Goal: Find specific page/section: Find specific page/section

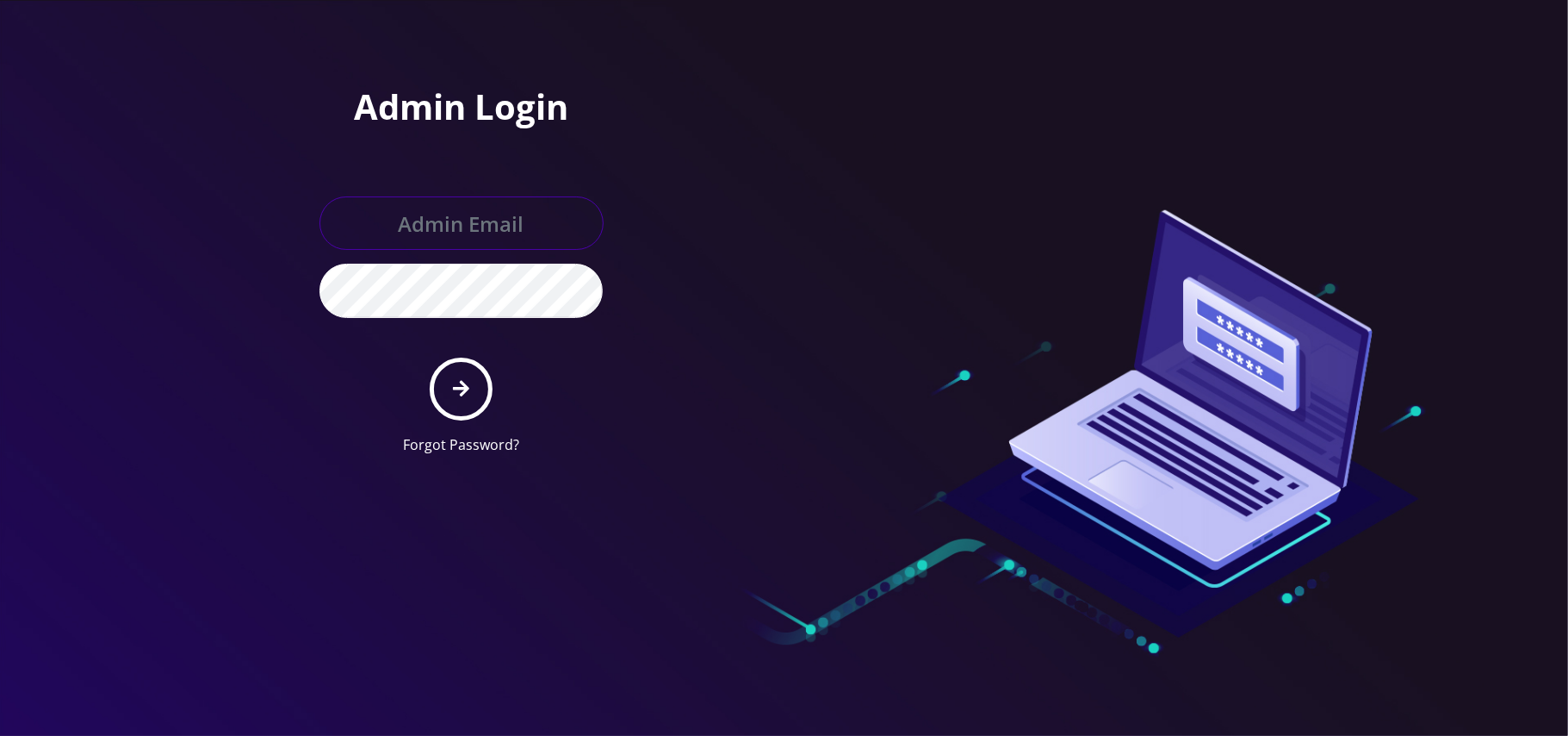
type input "[PERSON_NAME][EMAIL_ADDRESS][DOMAIN_NAME]"
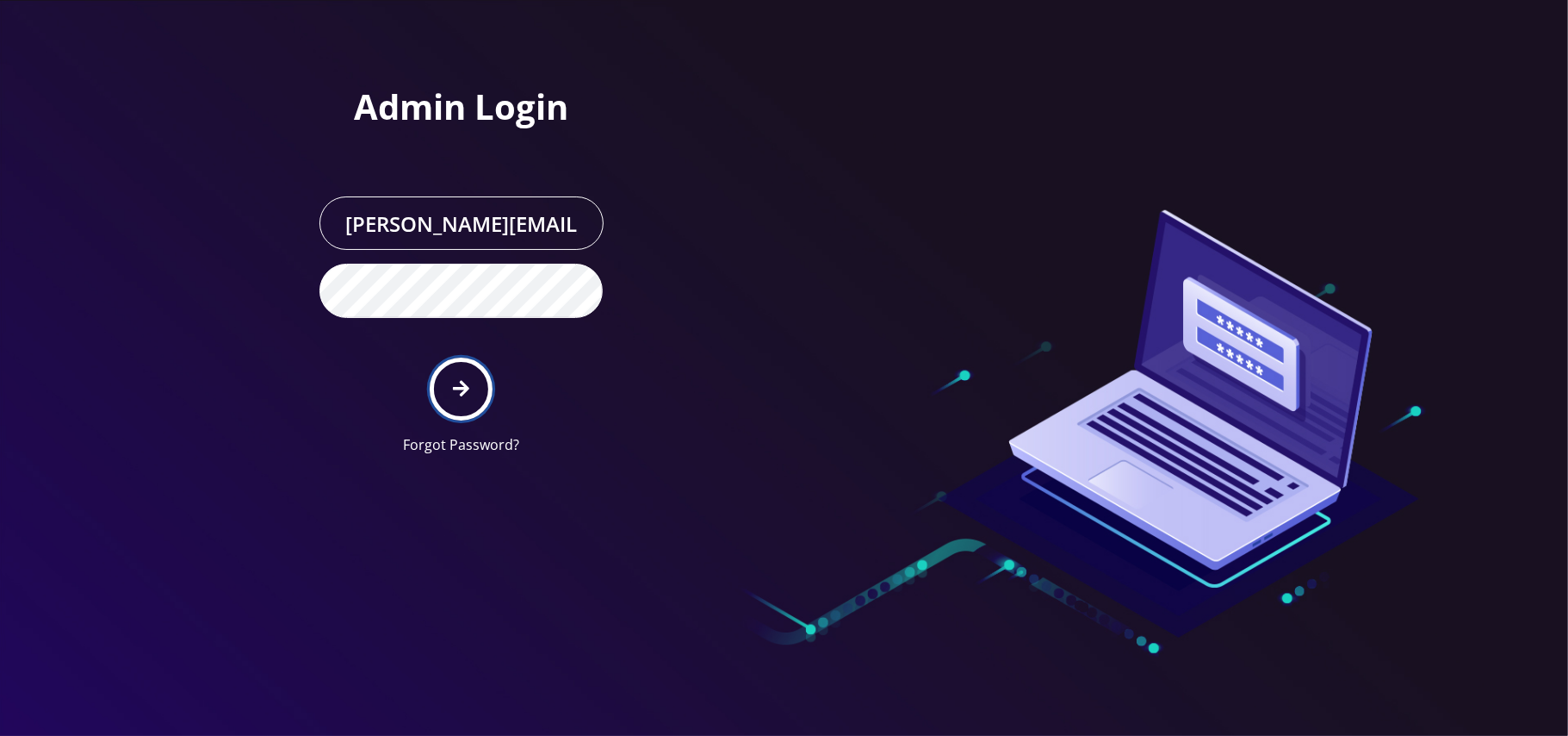
click at [463, 384] on icon "submit" at bounding box center [461, 389] width 17 height 17
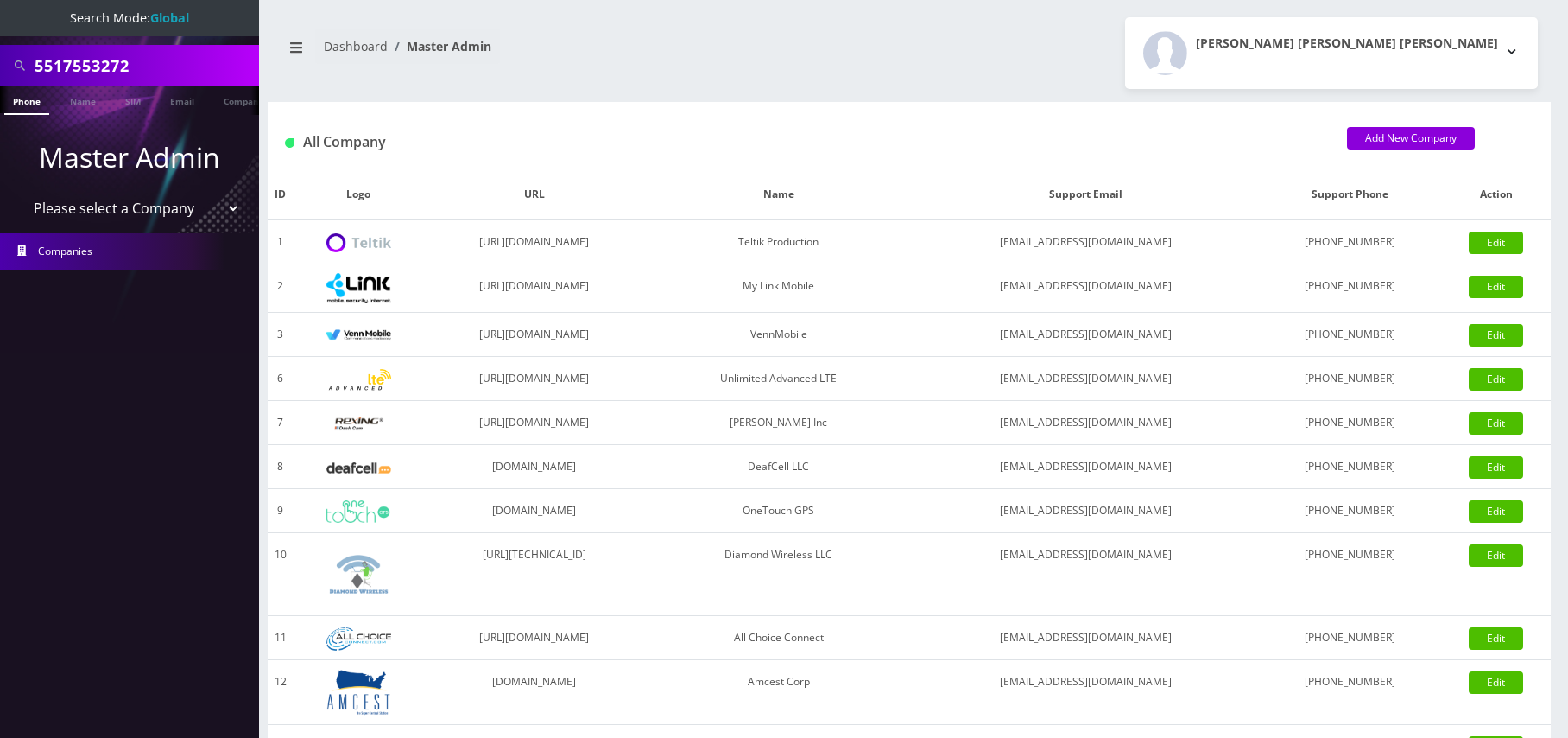
click at [140, 209] on select "Please select a Company Teltik Production My Link Mobile VennMobile Unlimited A…" at bounding box center [129, 208] width 220 height 33
select select "13"
click at [20, 192] on select "Please select a Company Teltik Production My Link Mobile VennMobile Unlimited A…" at bounding box center [129, 208] width 220 height 33
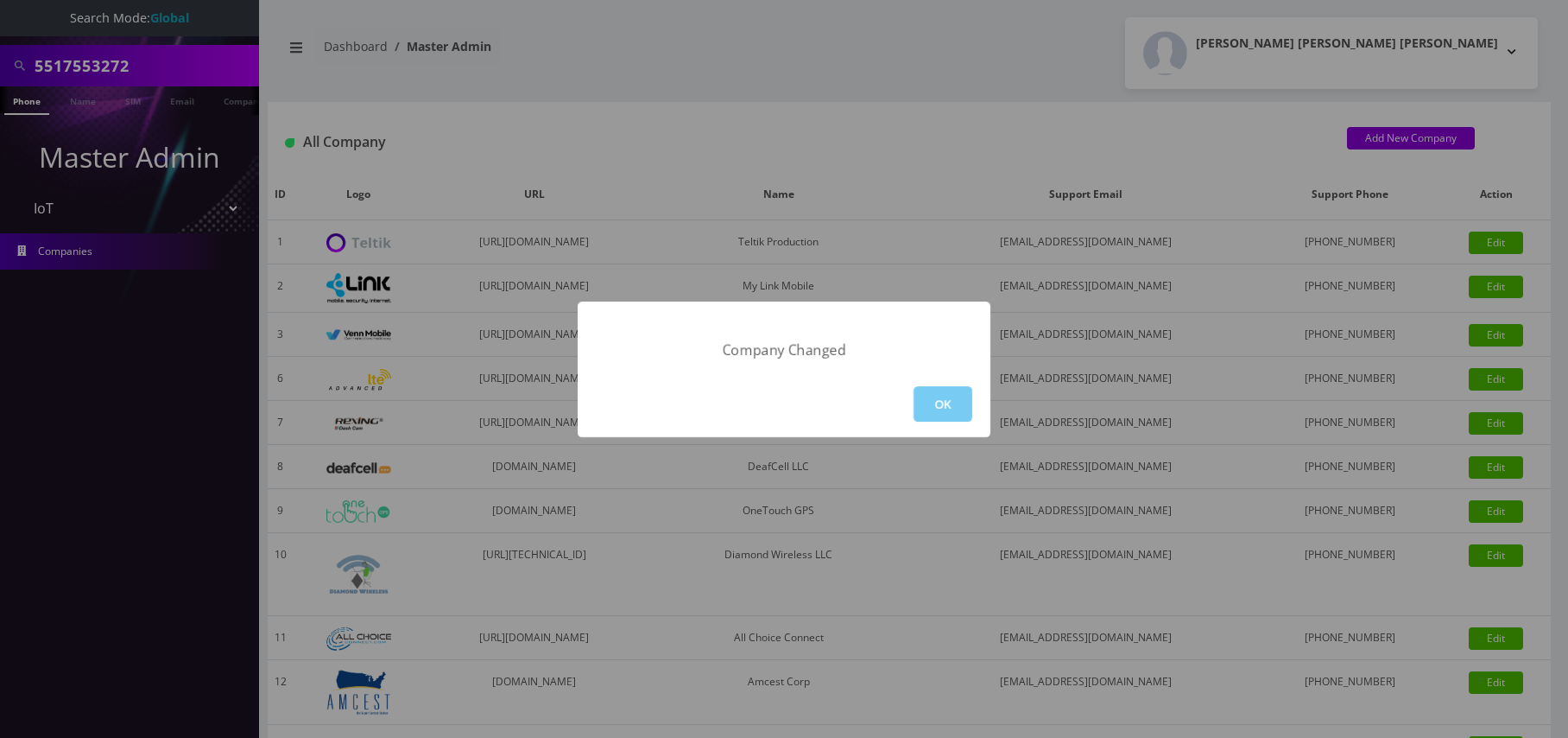
click at [941, 401] on button "OK" at bounding box center [943, 404] width 59 height 35
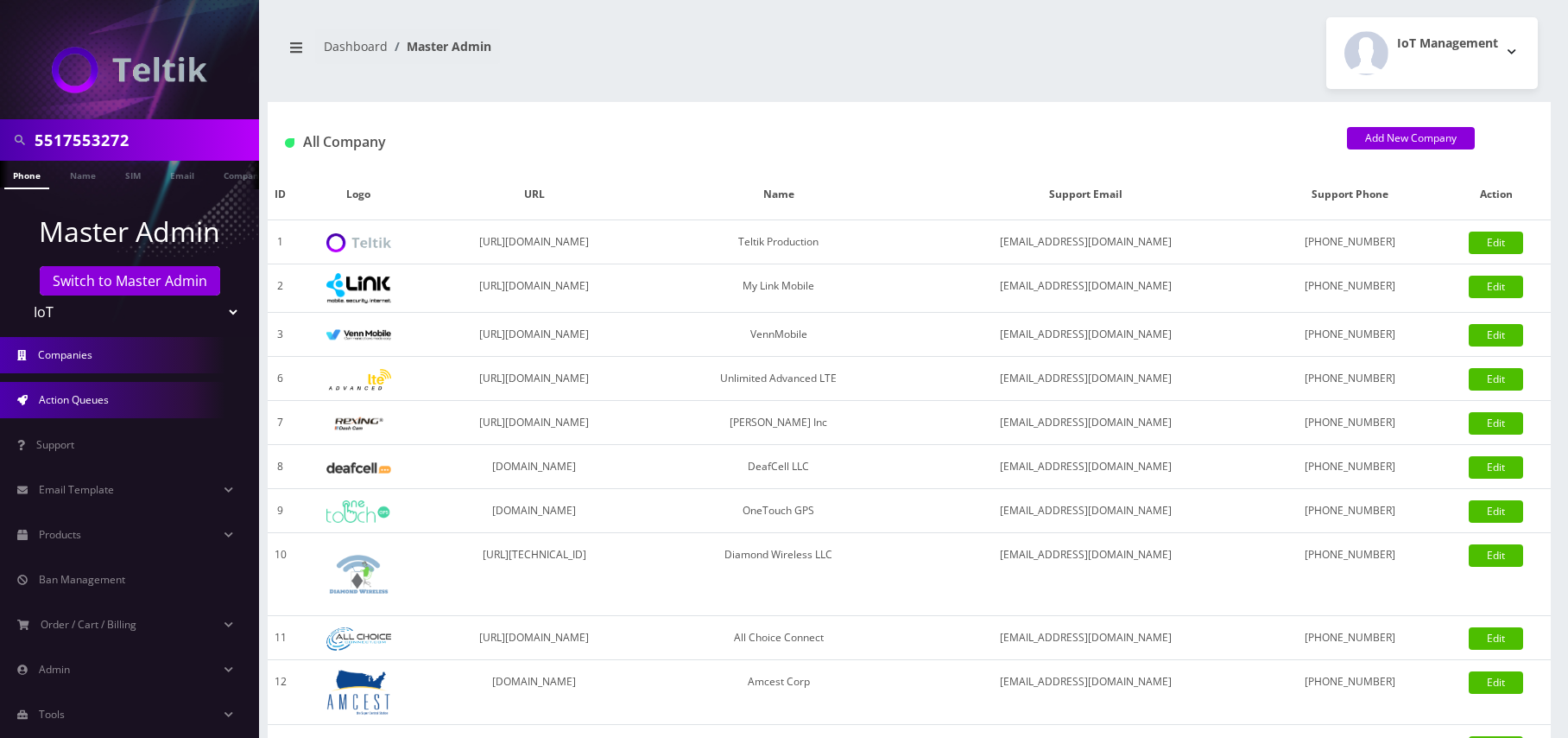
click at [87, 402] on span "Action Queues" at bounding box center [74, 399] width 70 height 15
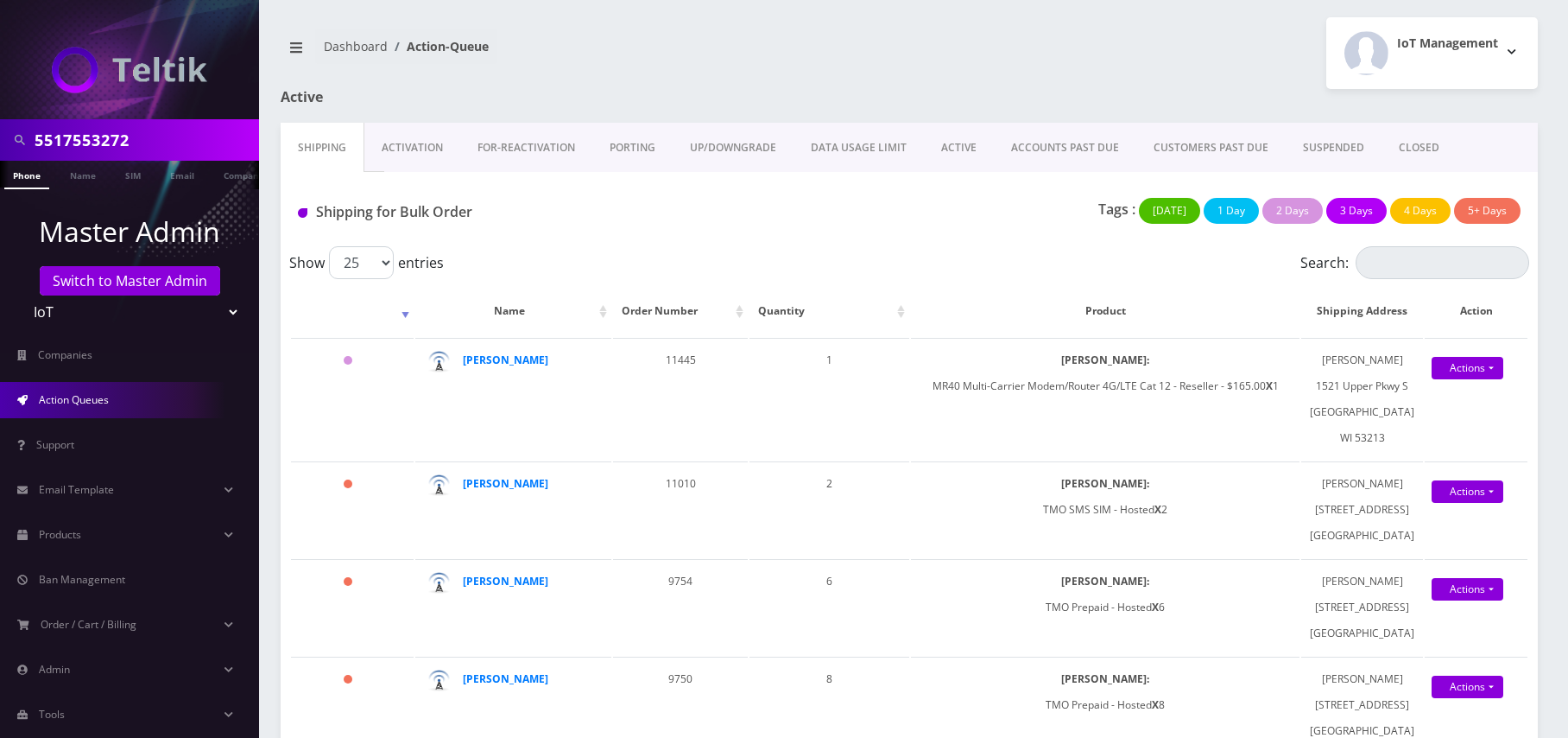
click at [421, 147] on link "Activation" at bounding box center [412, 147] width 96 height 50
